Goal: Task Accomplishment & Management: Use online tool/utility

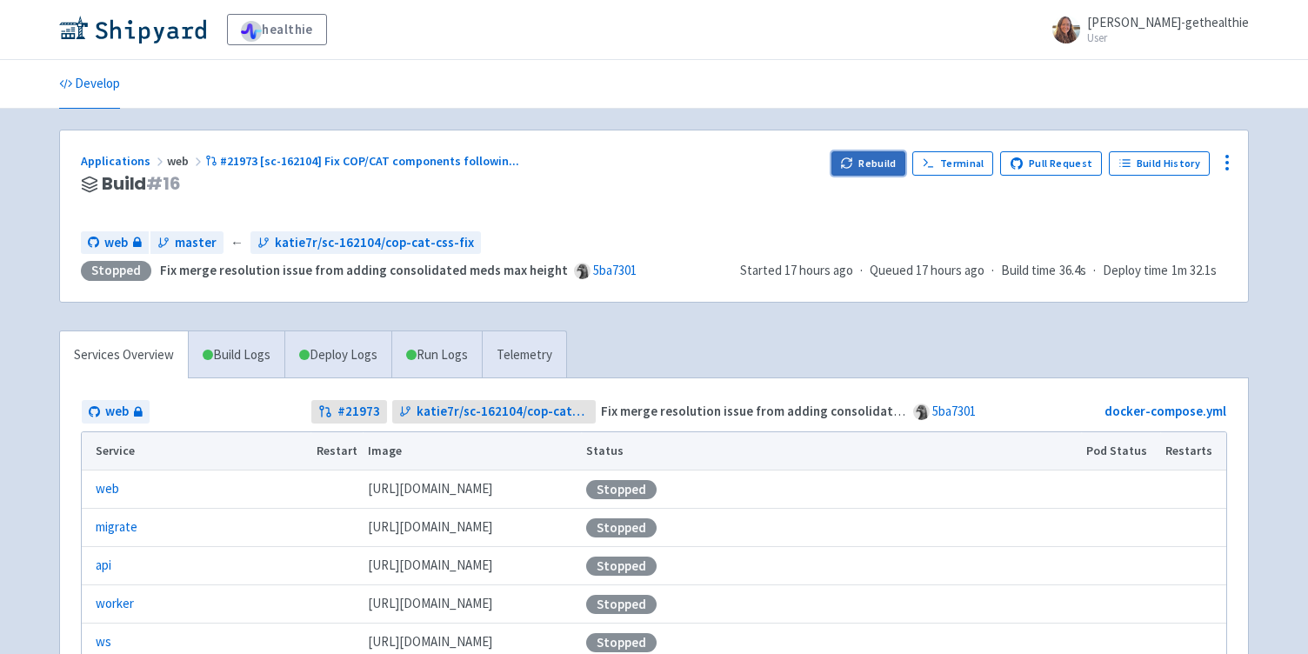
click at [868, 169] on button "Rebuild" at bounding box center [868, 163] width 75 height 24
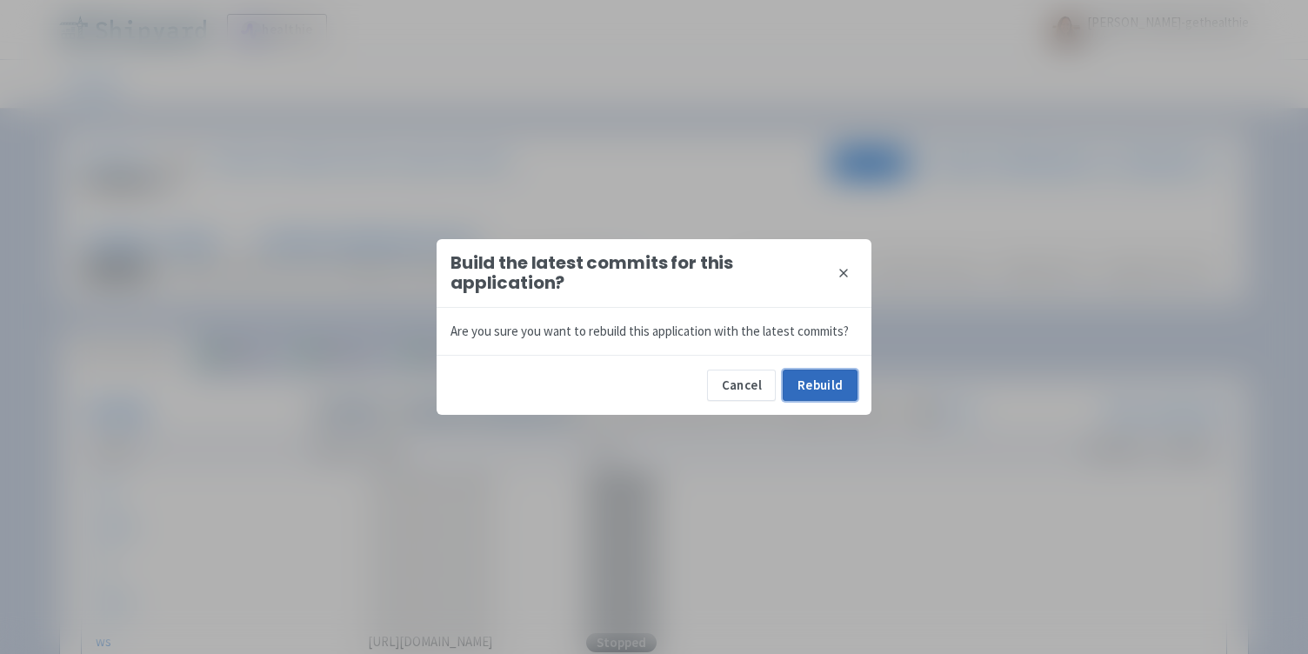
click at [827, 382] on button "Rebuild" at bounding box center [819, 384] width 75 height 31
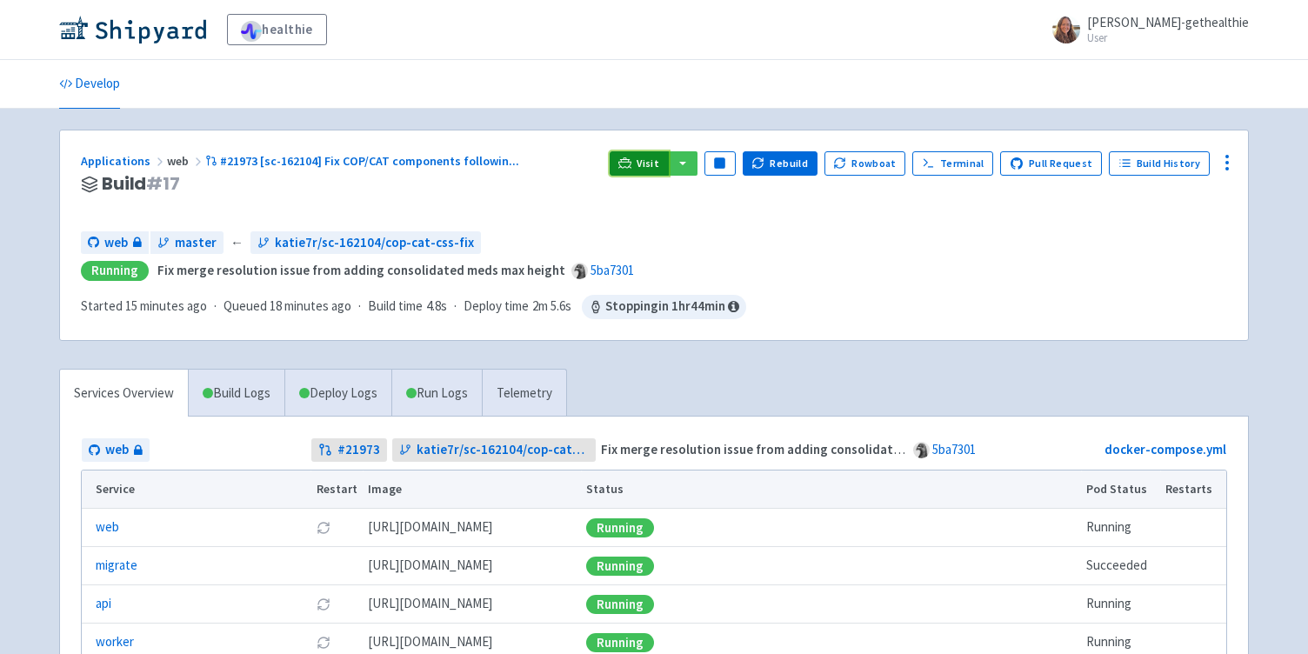
click at [659, 162] on span "Visit" at bounding box center [647, 163] width 23 height 14
